Goal: Information Seeking & Learning: Learn about a topic

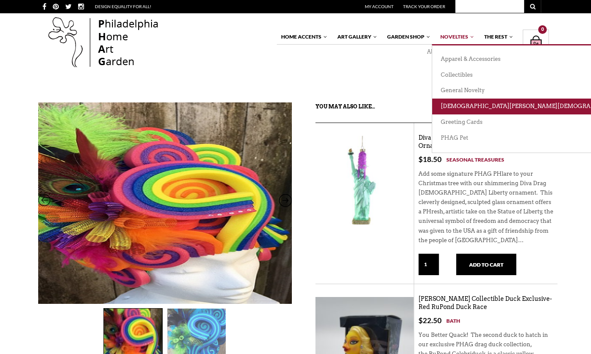
click at [447, 107] on link "[DEMOGRAPHIC_DATA][PERSON_NAME][DEMOGRAPHIC_DATA][DEMOGRAPHIC_DATA]" at bounding box center [565, 107] width 267 height 16
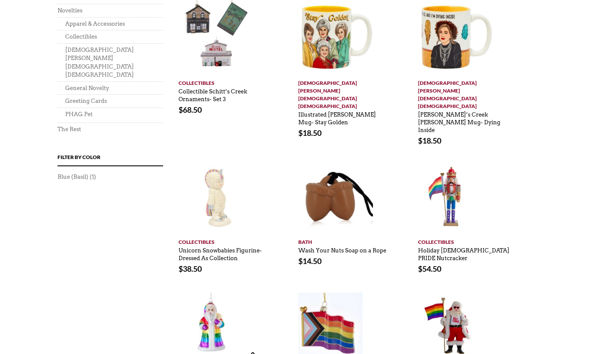
scroll to position [608, 0]
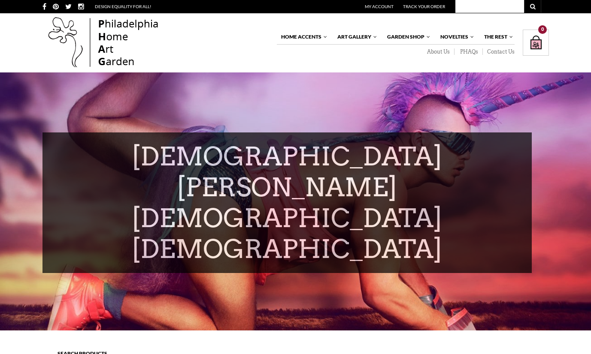
type input "wigs"
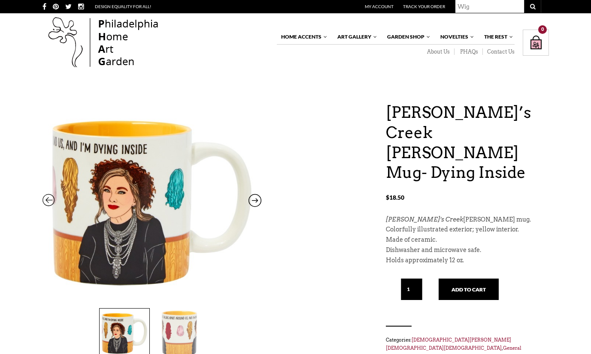
type input "Wig"
click at [532, 6] on button "submit" at bounding box center [532, 6] width 17 height 13
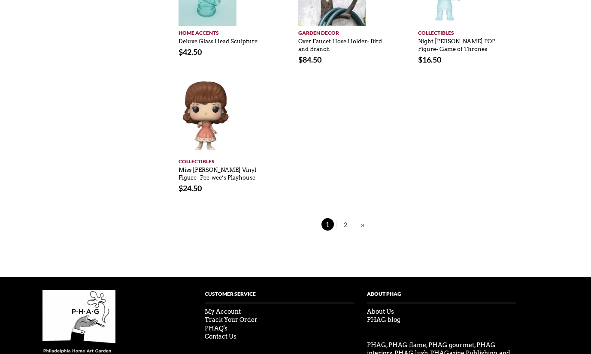
scroll to position [536, 0]
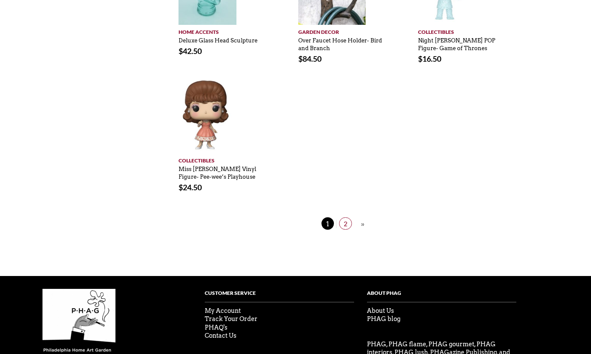
click at [347, 217] on span "2" at bounding box center [345, 223] width 13 height 12
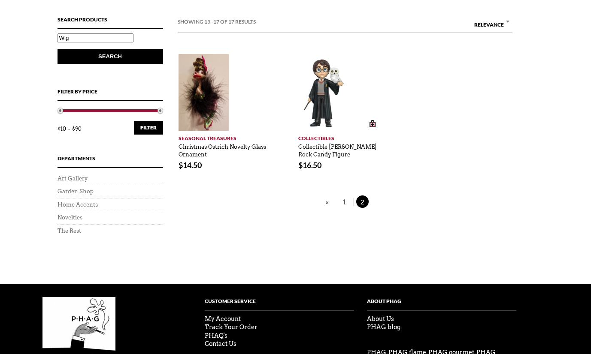
scroll to position [145, 0]
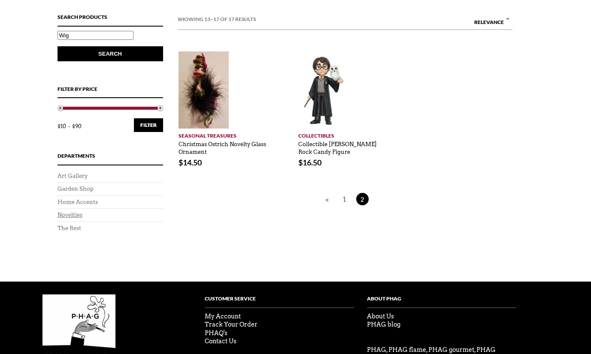
click at [74, 214] on link "Novelties" at bounding box center [69, 215] width 25 height 6
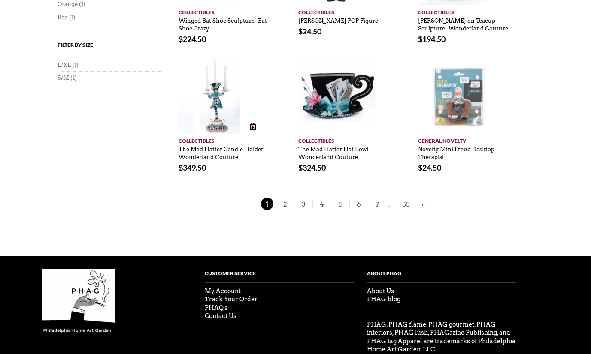
scroll to position [588, 0]
